Goal: Transaction & Acquisition: Book appointment/travel/reservation

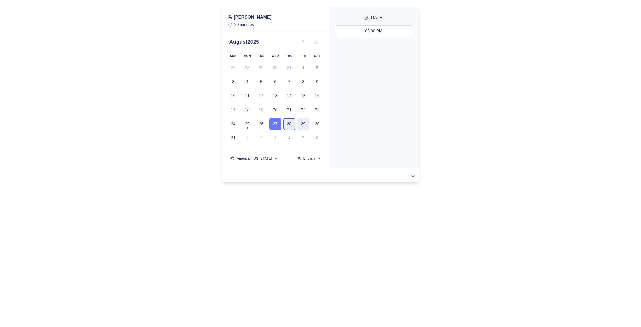
click at [289, 125] on button "28" at bounding box center [289, 124] width 12 height 12
click at [370, 34] on div "02:30 PM - 03:00 PM" at bounding box center [374, 32] width 38 height 6
click at [371, 153] on button "Next" at bounding box center [373, 158] width 83 height 12
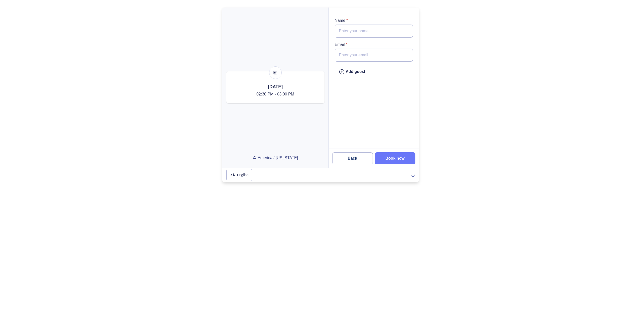
click at [371, 54] on input "Email *" at bounding box center [374, 55] width 78 height 13
paste input "[PERSON_NAME][EMAIL_ADDRESS][DOMAIN_NAME]"
type input "[PERSON_NAME][EMAIL_ADDRESS][DOMAIN_NAME]"
click at [353, 70] on div "Add guest" at bounding box center [352, 72] width 27 height 6
click at [365, 79] on input "email" at bounding box center [374, 79] width 78 height 13
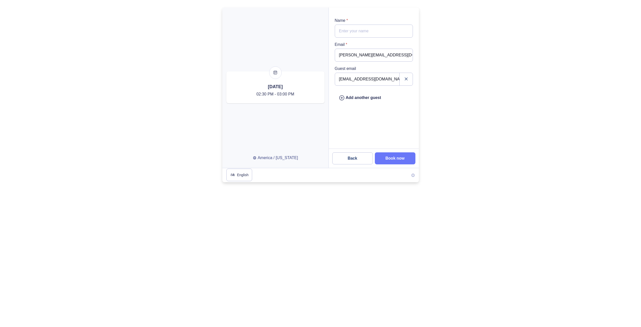
type input "[EMAIL_ADDRESS][DOMAIN_NAME]"
click at [342, 32] on input "Name *" at bounding box center [374, 31] width 78 height 13
type input "[PERSON_NAME]"
click at [455, 51] on div at bounding box center [320, 95] width 641 height 175
click at [400, 155] on button "Book now" at bounding box center [395, 158] width 41 height 12
